Goal: Task Accomplishment & Management: Use online tool/utility

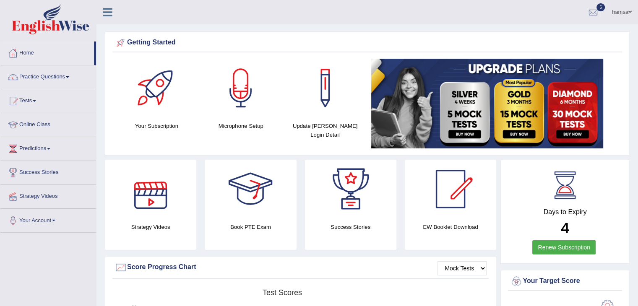
click at [154, 197] on div at bounding box center [150, 189] width 59 height 59
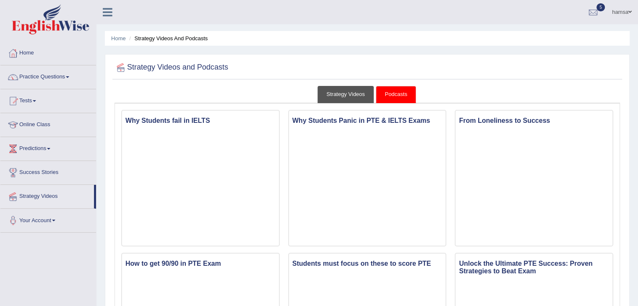
click at [348, 100] on link "Strategy Videos" at bounding box center [345, 94] width 56 height 17
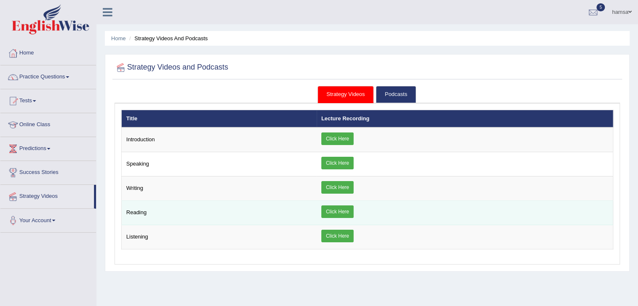
click at [337, 210] on link "Click Here" at bounding box center [337, 211] width 32 height 13
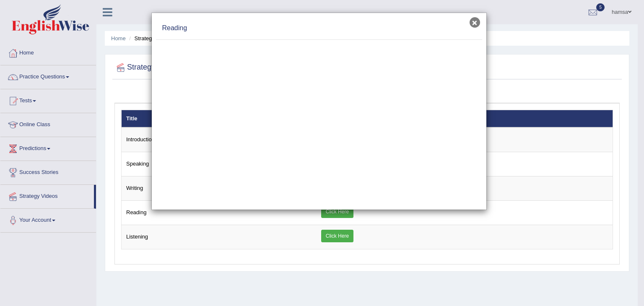
click at [475, 19] on button "×" at bounding box center [475, 22] width 10 height 10
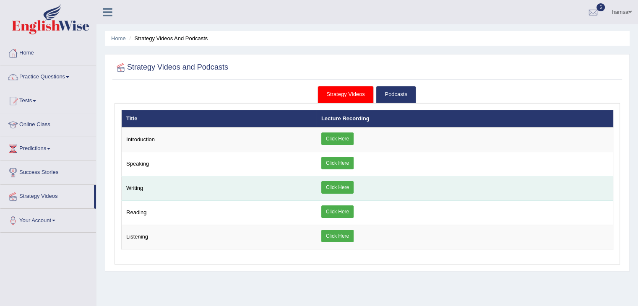
click at [317, 188] on td "Click Here" at bounding box center [465, 189] width 296 height 24
click at [331, 187] on link "Click Here" at bounding box center [337, 187] width 32 height 13
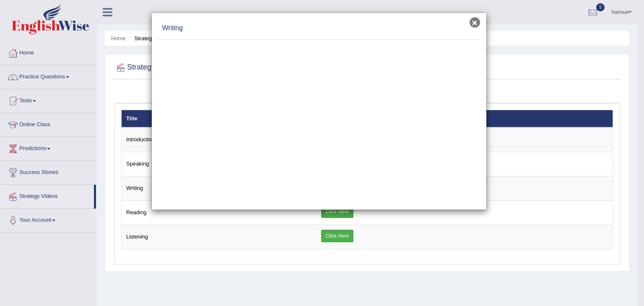
click at [472, 23] on button "×" at bounding box center [475, 22] width 10 height 10
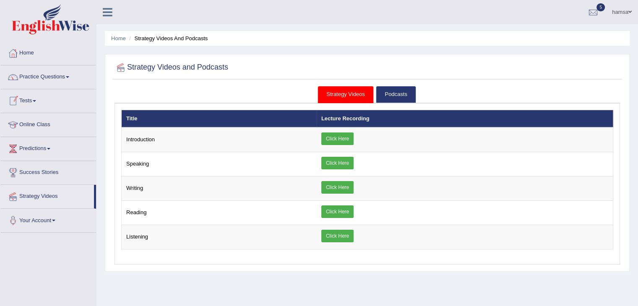
click at [32, 101] on link "Tests" at bounding box center [48, 99] width 96 height 21
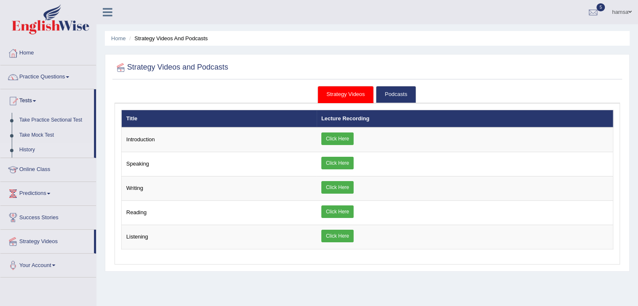
click at [27, 151] on link "History" at bounding box center [55, 150] width 78 height 15
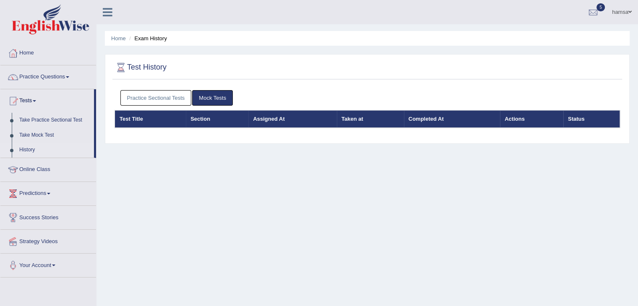
click at [162, 98] on link "Practice Sectional Tests" at bounding box center [155, 98] width 71 height 16
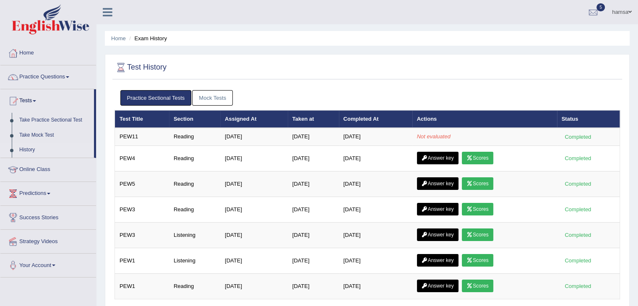
click at [40, 77] on link "Practice Questions" at bounding box center [48, 75] width 96 height 21
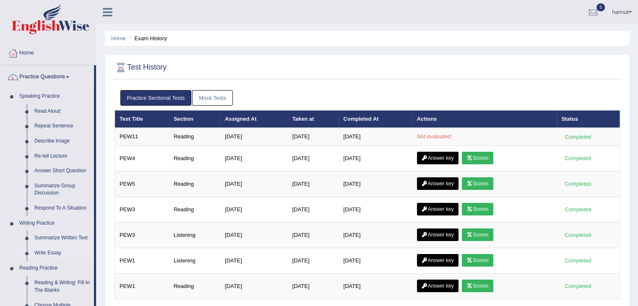
click at [48, 250] on link "Write Essay" at bounding box center [62, 253] width 63 height 15
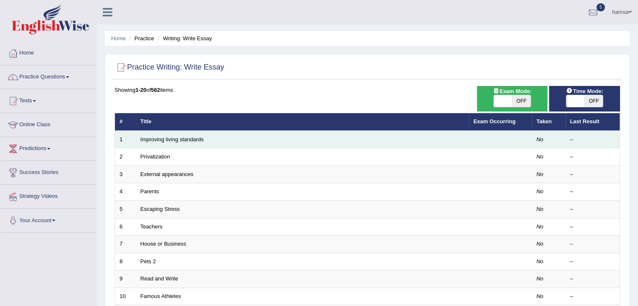
click at [174, 144] on td "Improving living standards" at bounding box center [302, 140] width 333 height 18
click at [193, 141] on link "Improving living standards" at bounding box center [171, 139] width 63 height 6
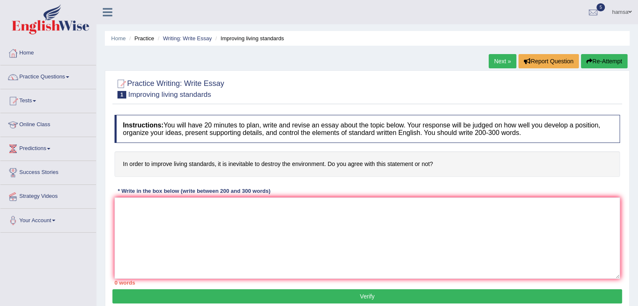
click at [232, 167] on h4 "In order to improve living standards, it is inevitable to destroy the environme…" at bounding box center [366, 164] width 505 height 26
drag, startPoint x: 178, startPoint y: 229, endPoint x: 153, endPoint y: 240, distance: 27.4
click at [153, 240] on textarea at bounding box center [366, 238] width 505 height 81
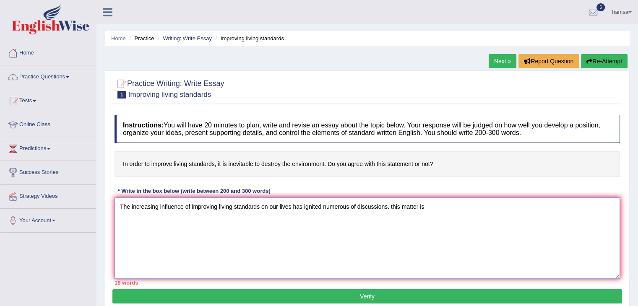
click at [390, 204] on textarea "The increasing influence of improving living standards on our lives has ignited…" at bounding box center [366, 238] width 505 height 81
click at [393, 207] on textarea "The increasing influence of improving living standards on our lives has ignited…" at bounding box center [366, 238] width 505 height 81
click at [438, 203] on textarea "The increasing influence of improving living standards on our lives has ignited…" at bounding box center [366, 238] width 505 height 81
click at [455, 207] on textarea "The increasing influence of improving living standards on our lives has ignited…" at bounding box center [366, 238] width 505 height 81
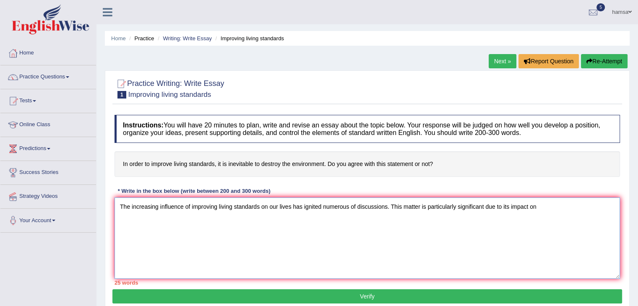
click at [538, 207] on textarea "The increasing influence of improving living standards on our lives has ignited…" at bounding box center [366, 238] width 505 height 81
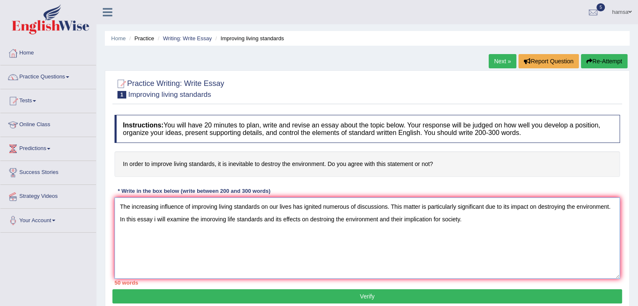
click at [431, 219] on textarea "The increasing influence of improving living standards on our lives has ignited…" at bounding box center [366, 238] width 505 height 81
click at [472, 218] on textarea "The increasing influence of improving living standards on our lives has ignited…" at bounding box center [366, 238] width 505 height 81
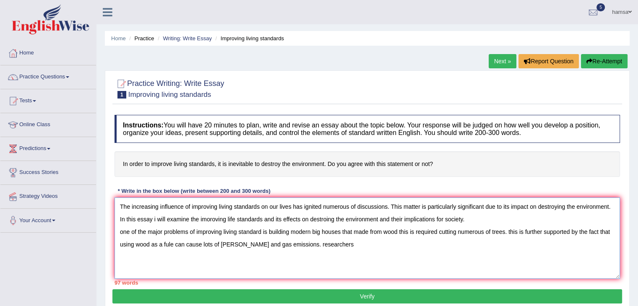
click at [296, 245] on textarea "The increasing influence of improving living standards on our lives has ignited…" at bounding box center [366, 238] width 505 height 81
click at [297, 243] on textarea "The increasing influence of improving living standards on our lives has ignited…" at bounding box center [366, 238] width 505 height 81
click at [510, 230] on textarea "The increasing influence of improving living standards on our lives has ignited…" at bounding box center [366, 238] width 505 height 81
click at [122, 231] on textarea "The increasing influence of improving living standards on our lives has ignited…" at bounding box center [366, 238] width 505 height 81
click at [330, 245] on textarea "The increasing influence of improving living standards on our lives has ignited…" at bounding box center [366, 238] width 505 height 81
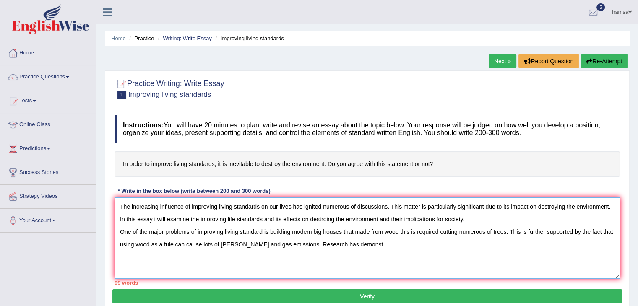
type textarea "The increasing influence of improving living standards on our lives has ignited…"
